Goal: Information Seeking & Learning: Check status

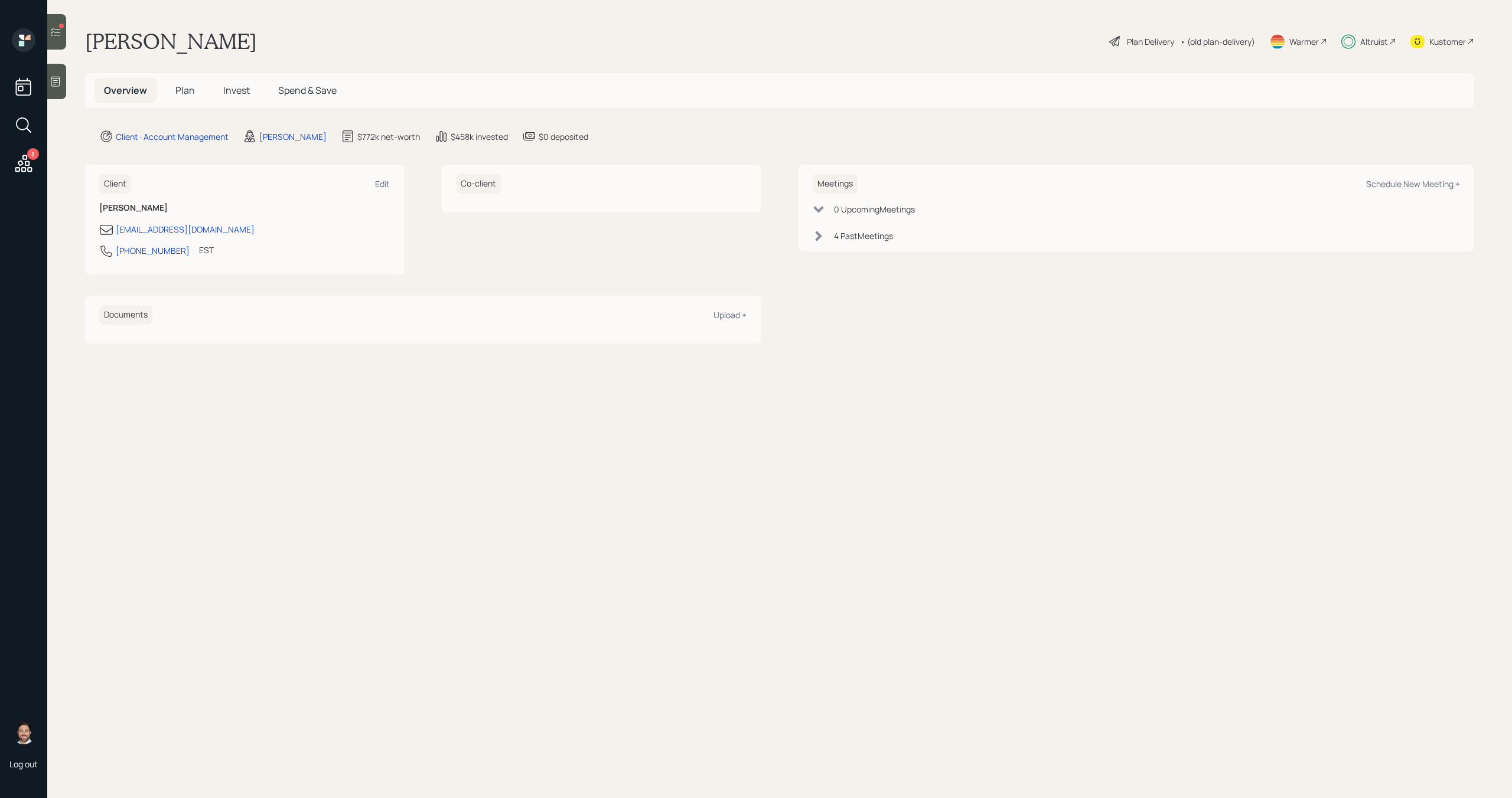
click at [246, 87] on span "Invest" at bounding box center [237, 90] width 26 height 13
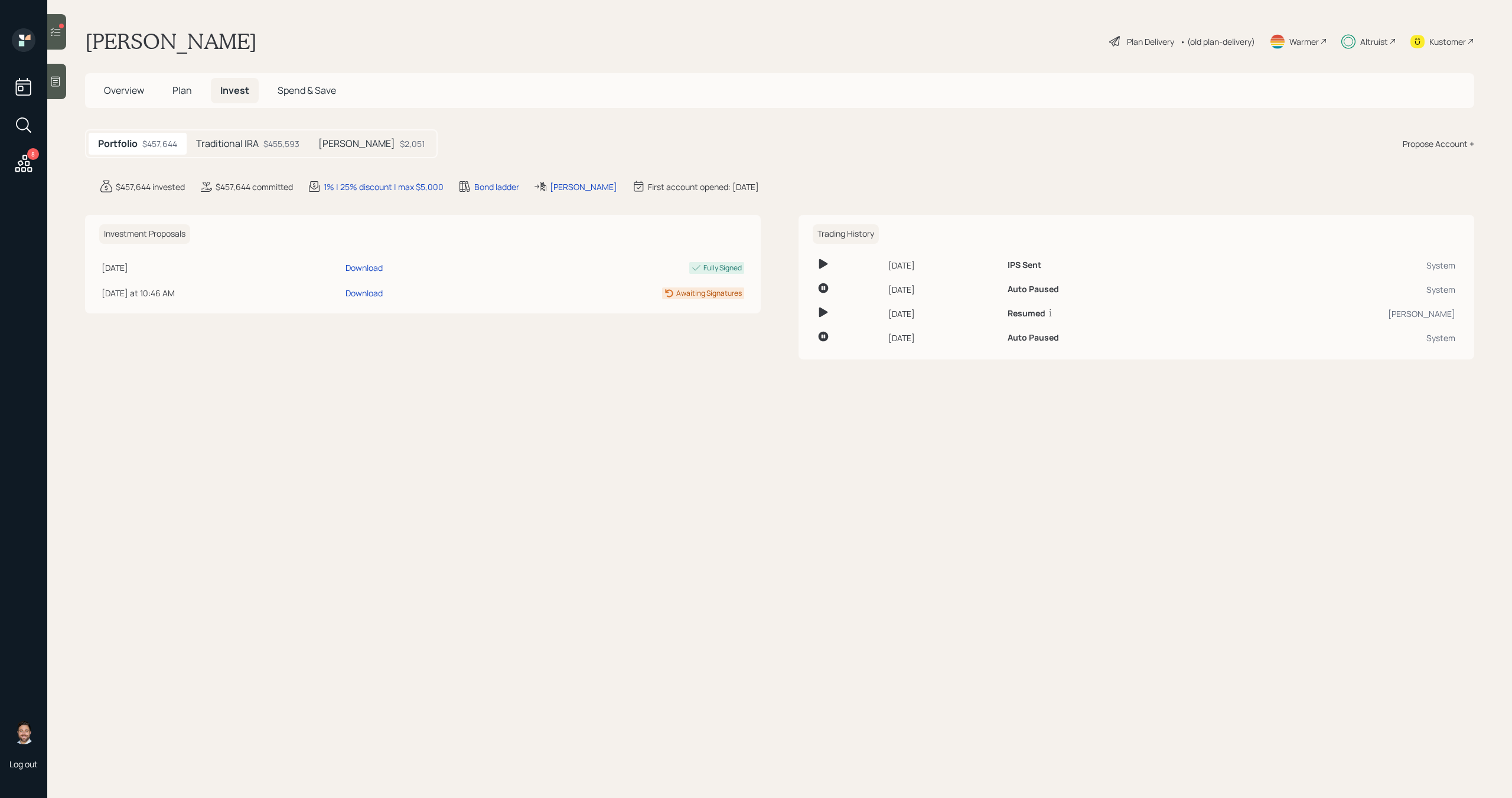
click at [304, 147] on div "Traditional IRA $455,593" at bounding box center [247, 144] width 122 height 22
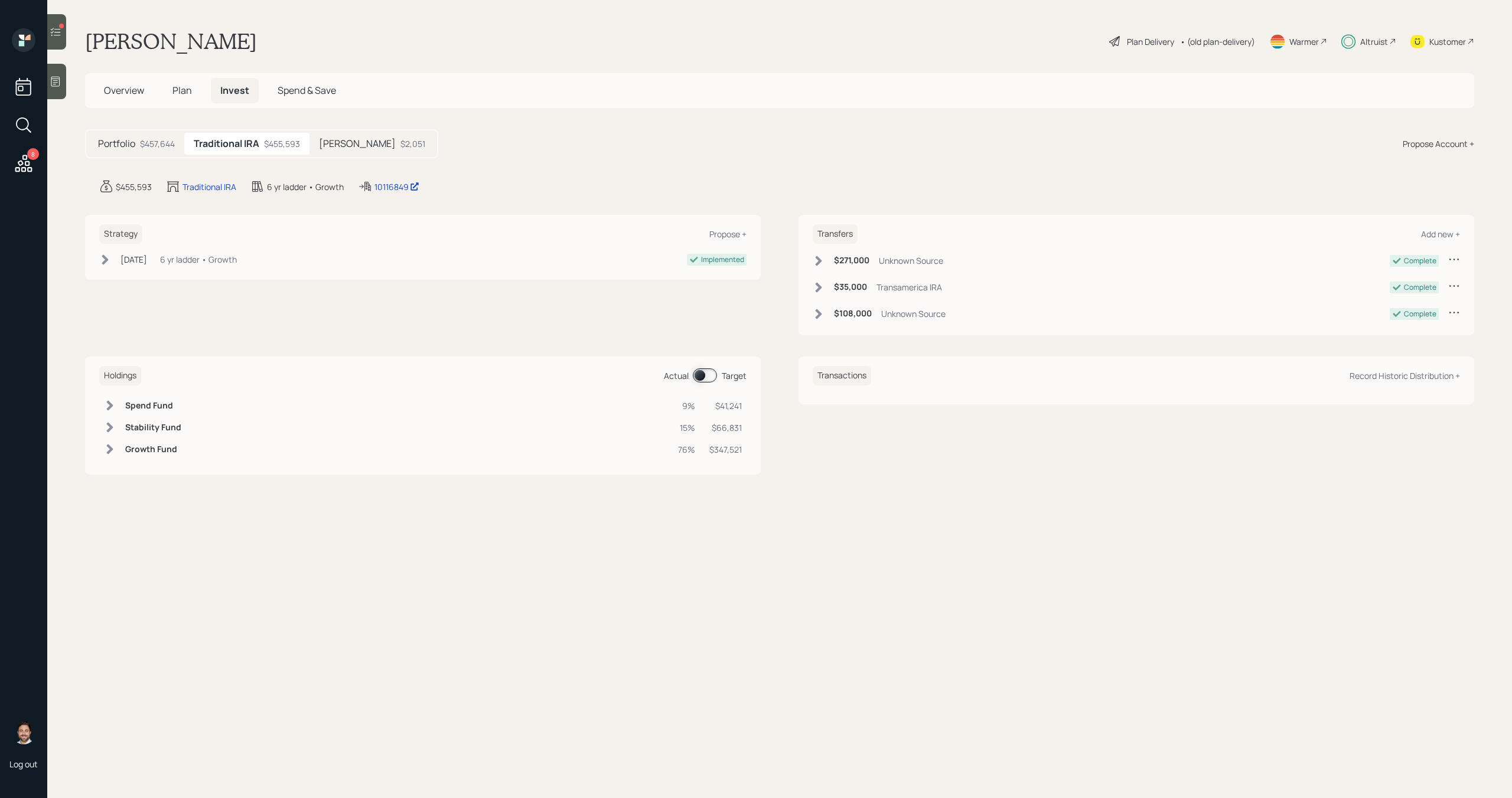
click at [401, 146] on div "$2,051" at bounding box center [413, 144] width 25 height 12
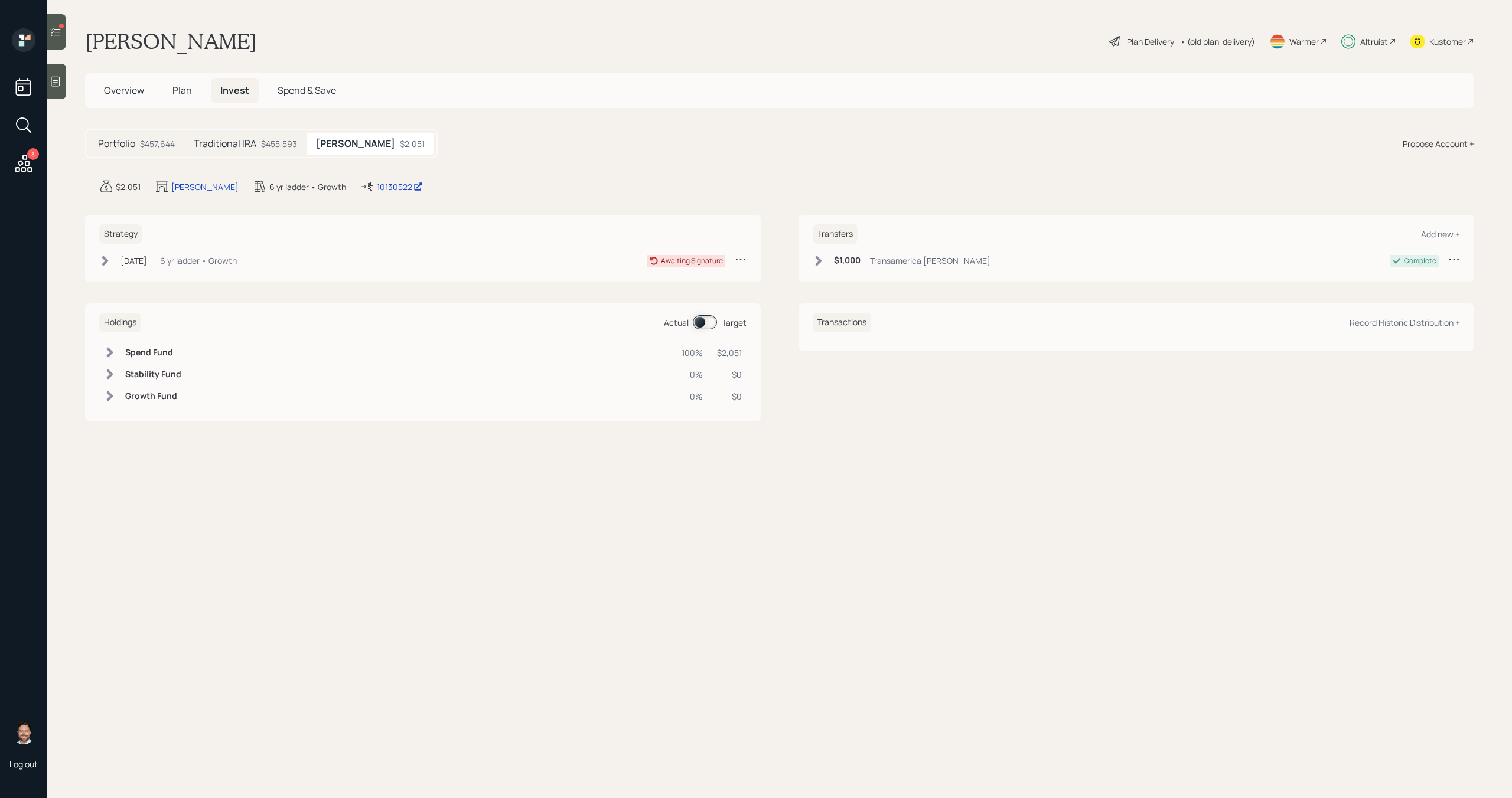
click at [111, 265] on div "Aug 5, 2025 Tuesday, August 5, 2025 4:24 PM EDT 6 yr ladder • Growth" at bounding box center [168, 260] width 138 height 15
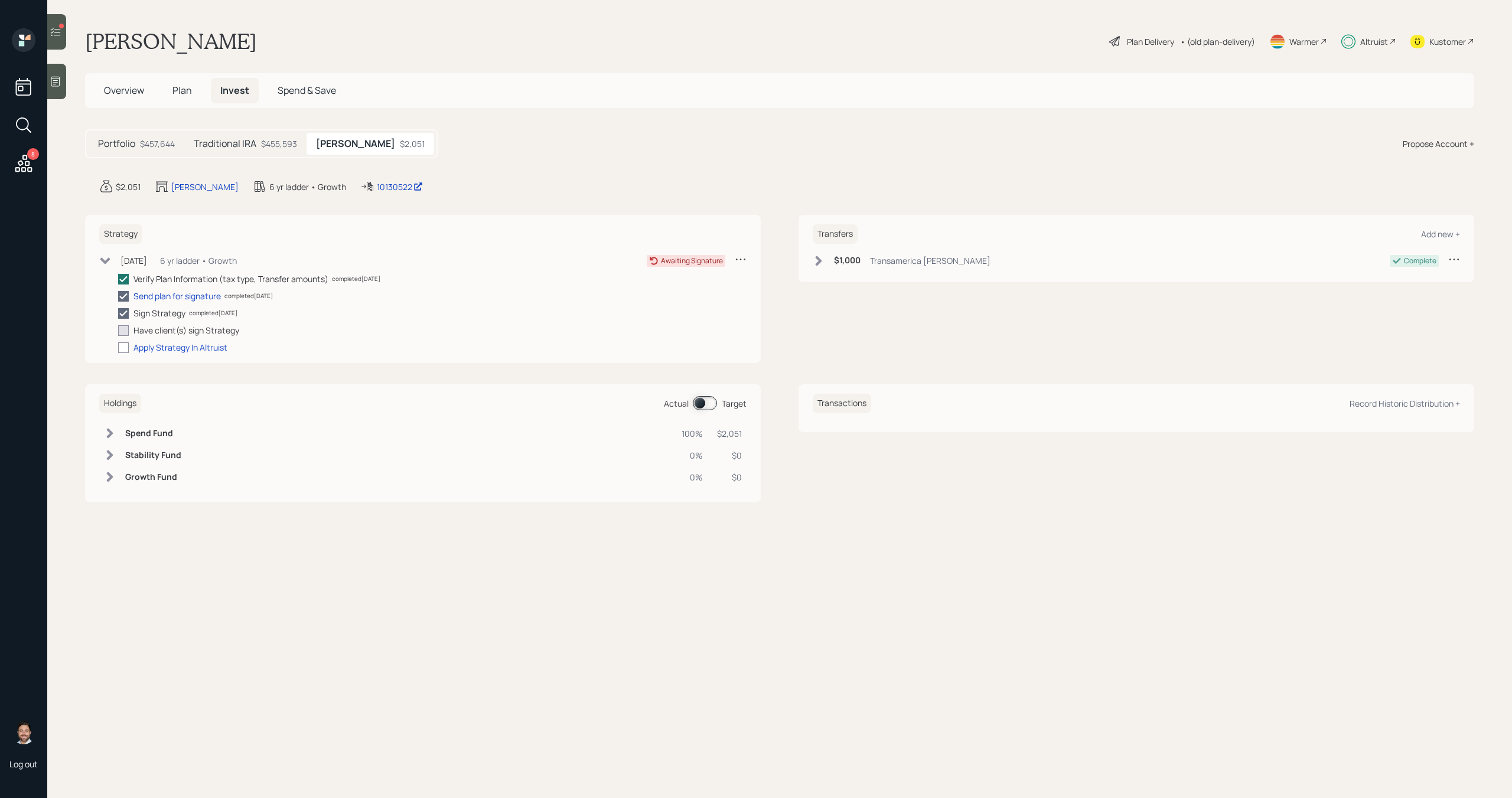
click at [27, 169] on icon at bounding box center [23, 162] width 17 height 17
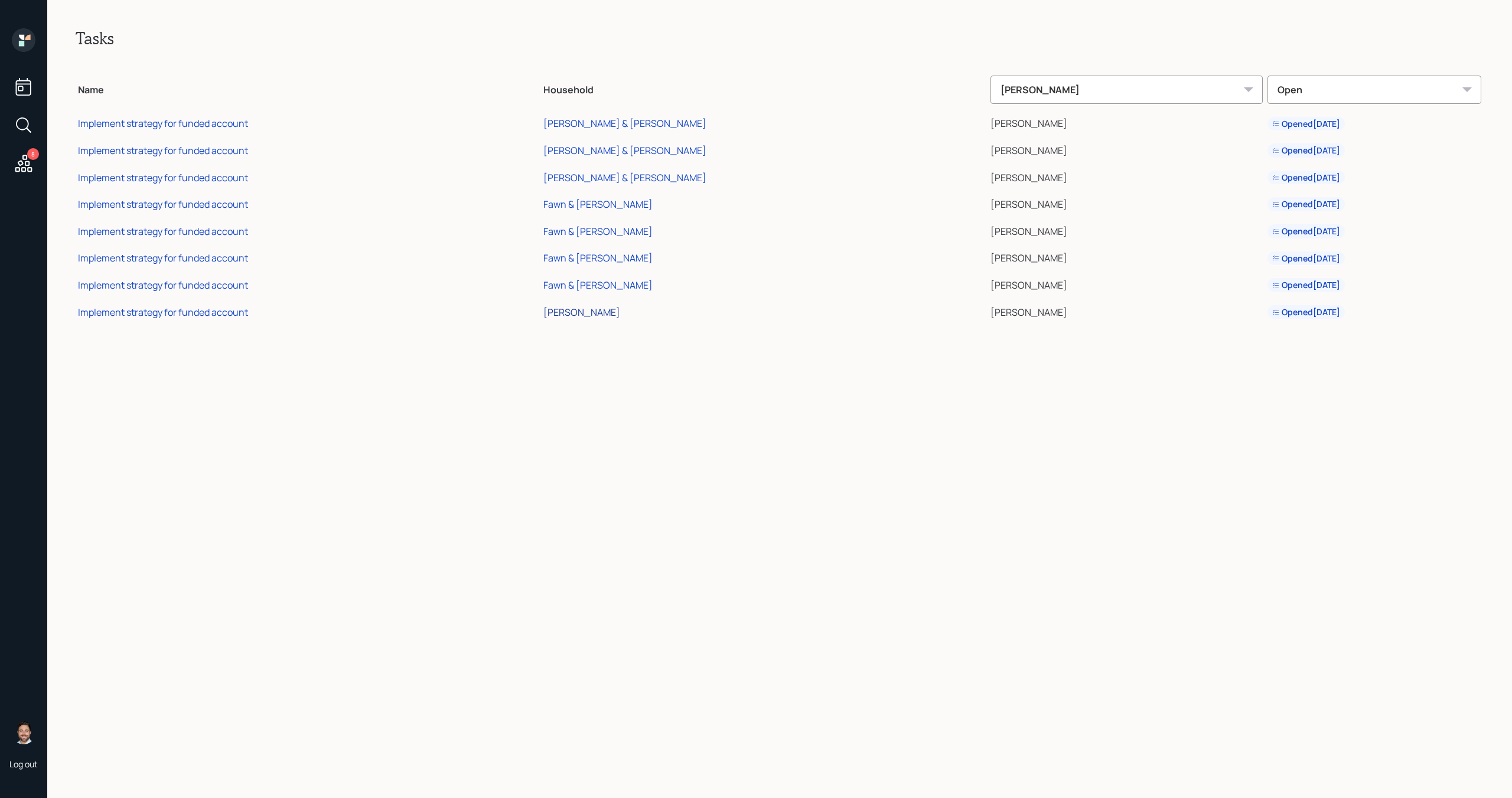
click at [620, 311] on div "Lucy Meehan" at bounding box center [581, 312] width 77 height 13
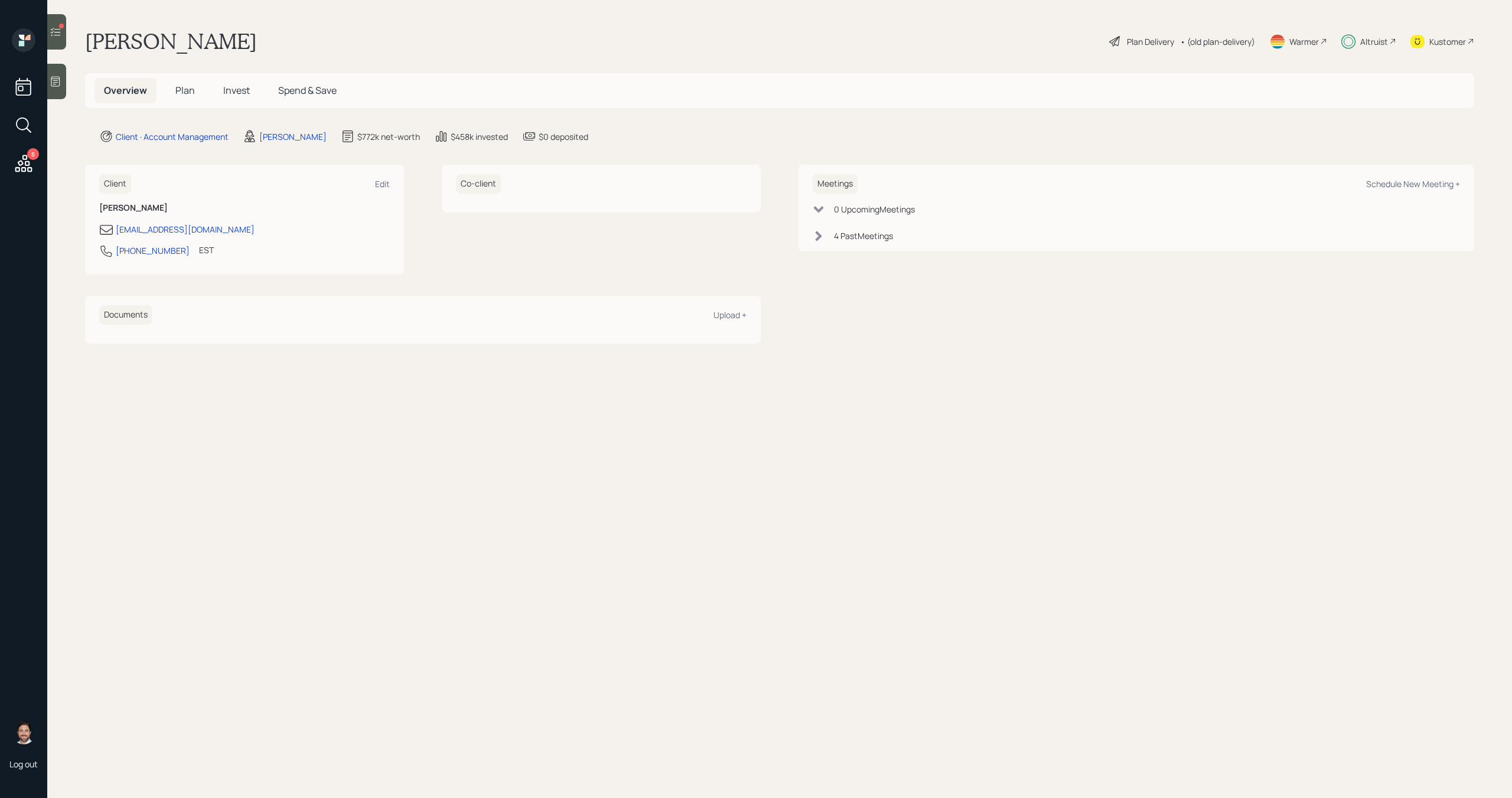
click at [56, 34] on icon at bounding box center [55, 31] width 11 height 11
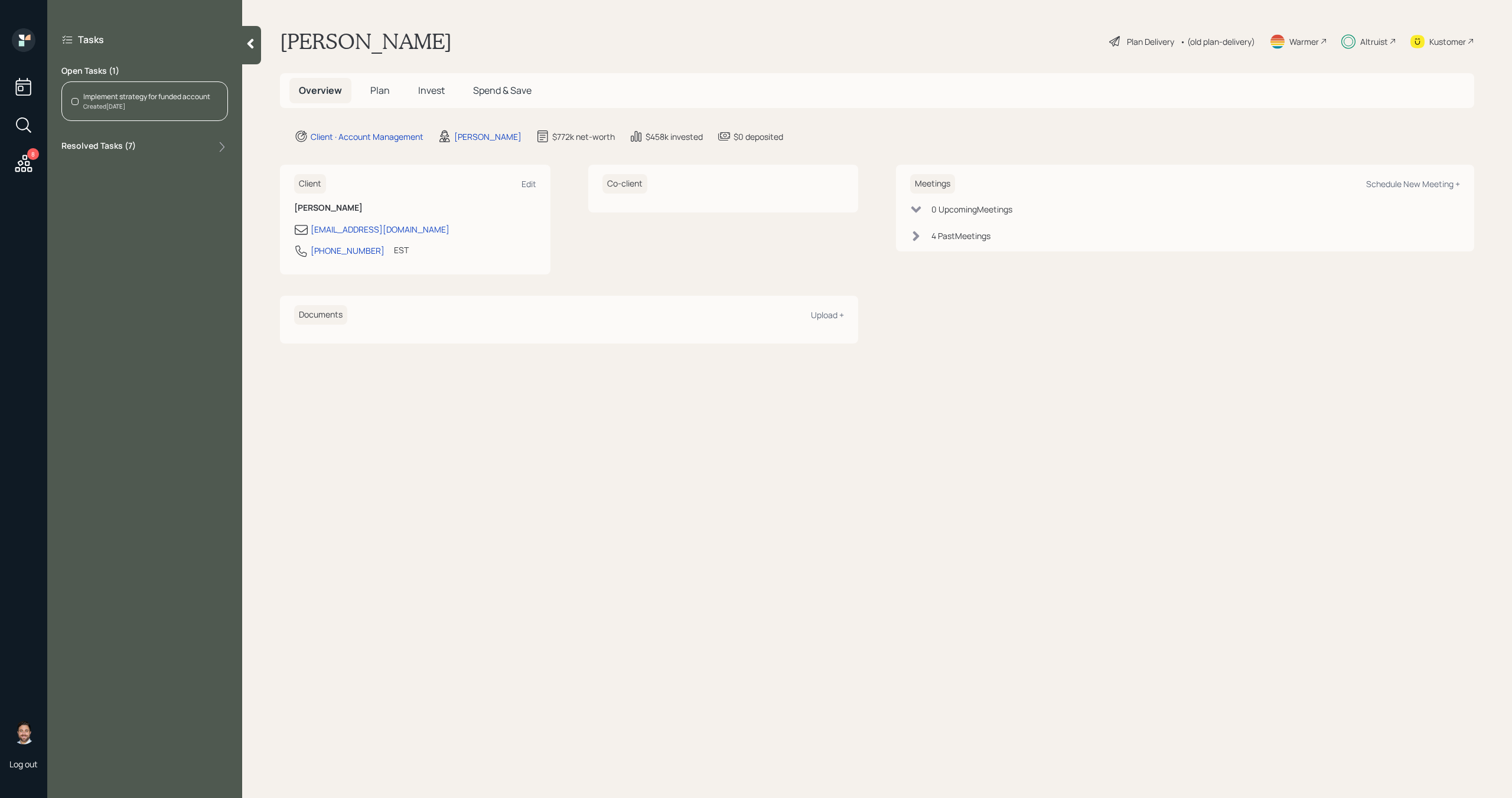
click at [121, 108] on div "Created Today" at bounding box center [147, 107] width 127 height 9
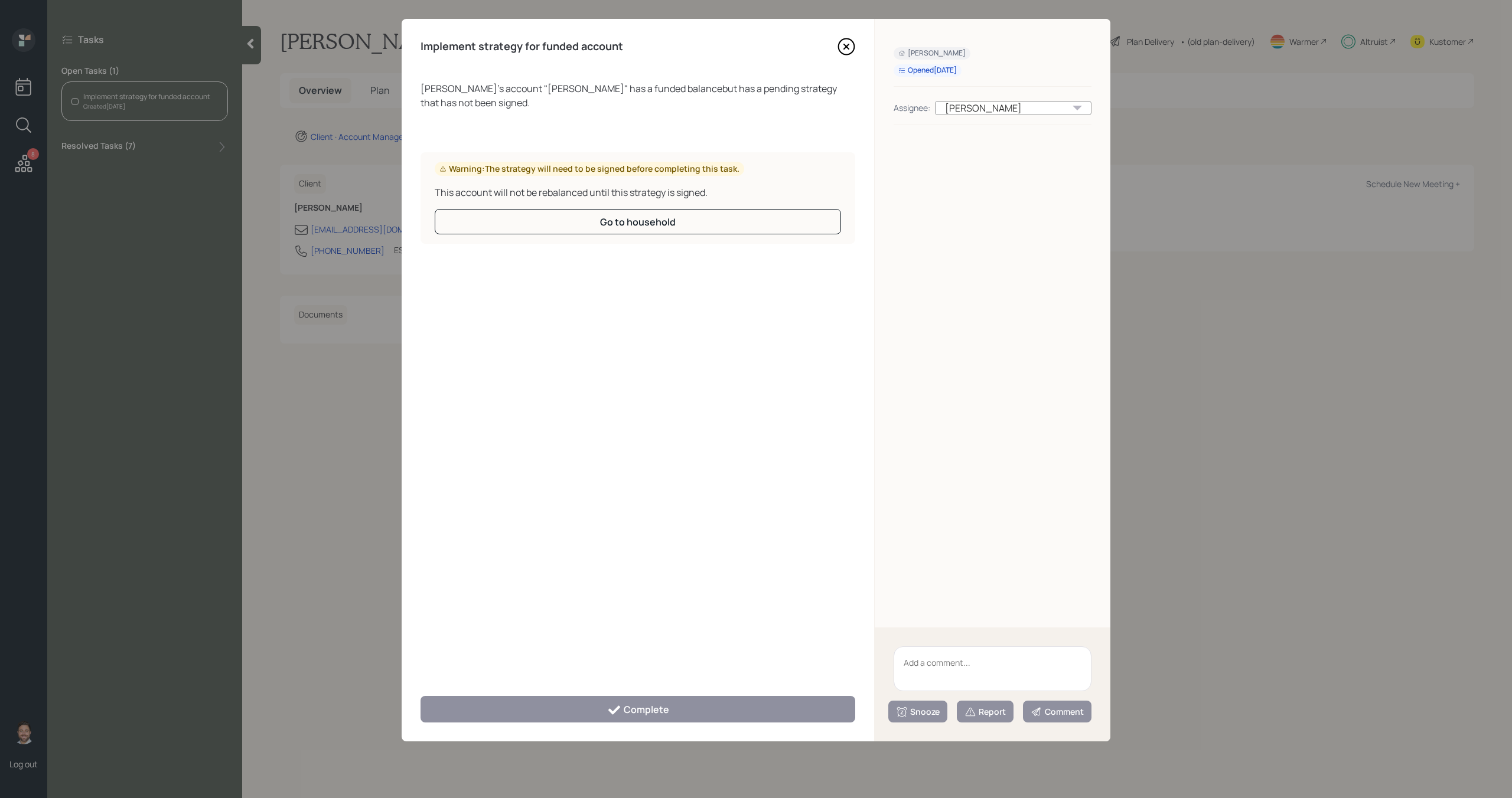
click at [964, 668] on textarea at bounding box center [993, 668] width 198 height 45
type textarea "Called Lucy to remind her to sign the IPS, she got some recent health news so s…"
click at [931, 710] on div "Snooze" at bounding box center [918, 711] width 43 height 11
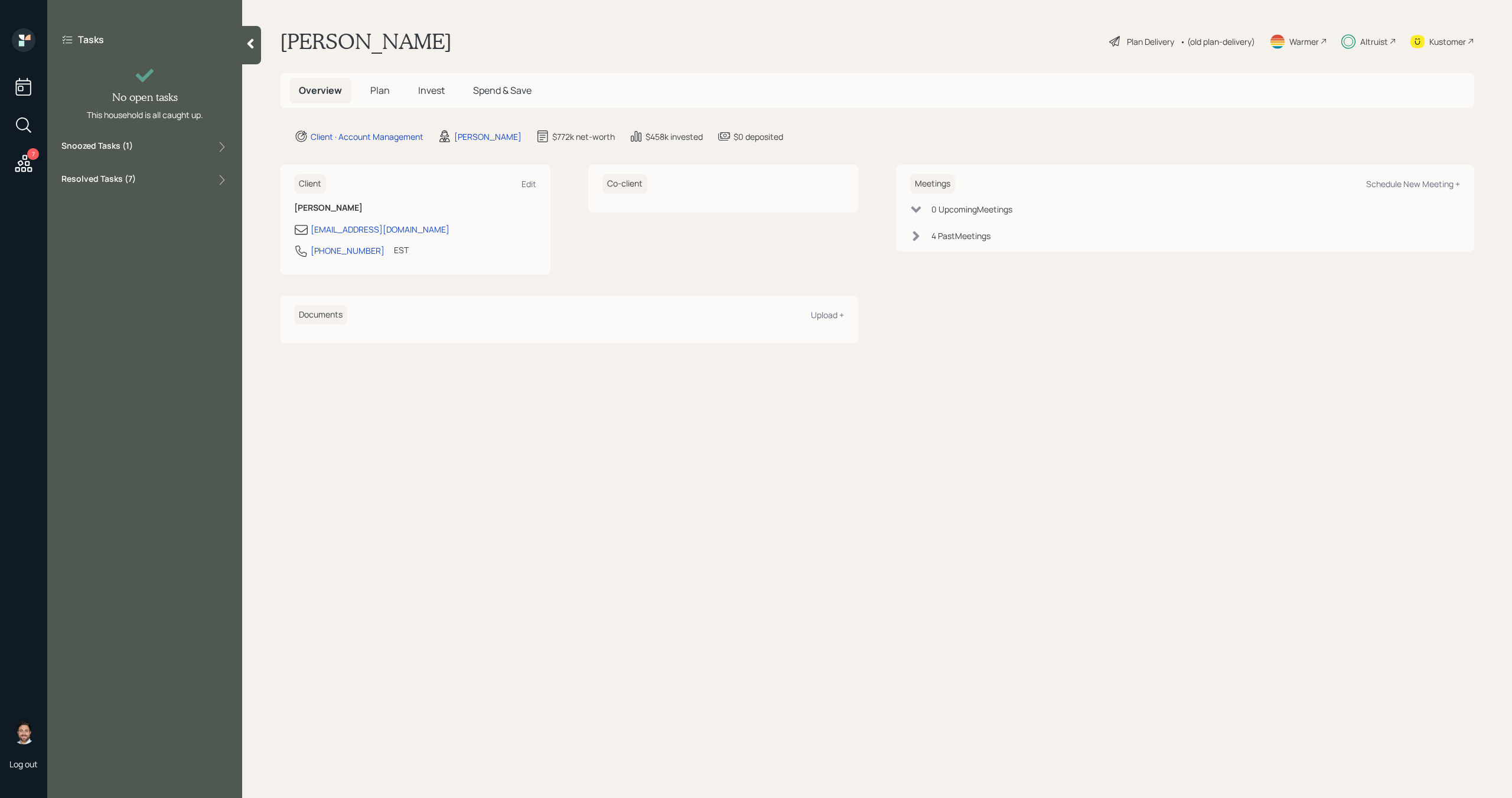
click at [26, 169] on icon at bounding box center [23, 162] width 17 height 17
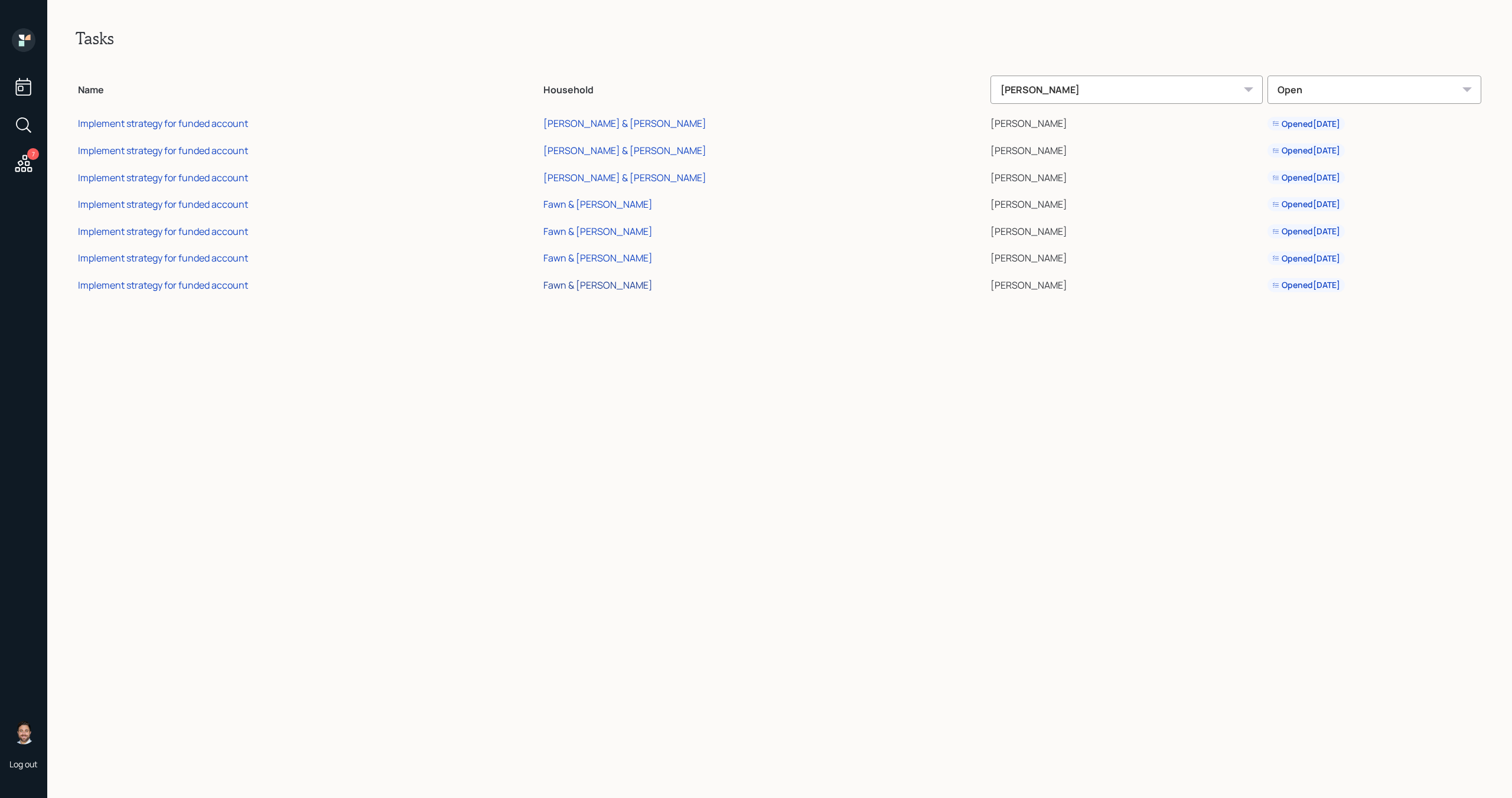
click at [653, 286] on div "Fawn & Stu White" at bounding box center [598, 285] width 110 height 13
